Goal: Information Seeking & Learning: Learn about a topic

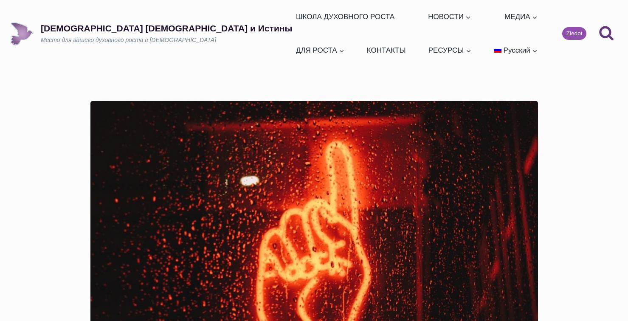
scroll to position [467, 0]
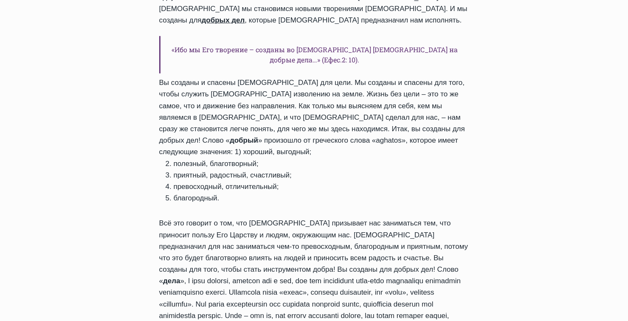
click at [305, 176] on div "Здравствуйте, дорогие друзья! Слава [DEMOGRAPHIC_DATA] за этот чудесный день, к…" at bounding box center [314, 255] width 310 height 574
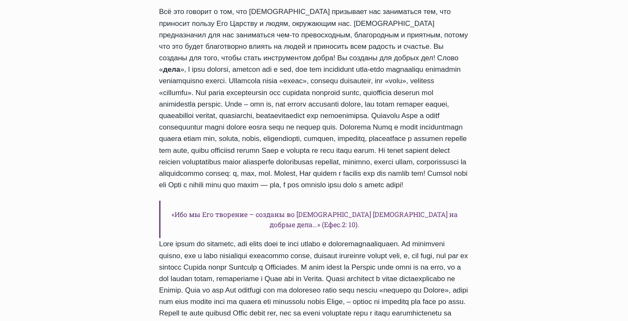
scroll to position [721, 0]
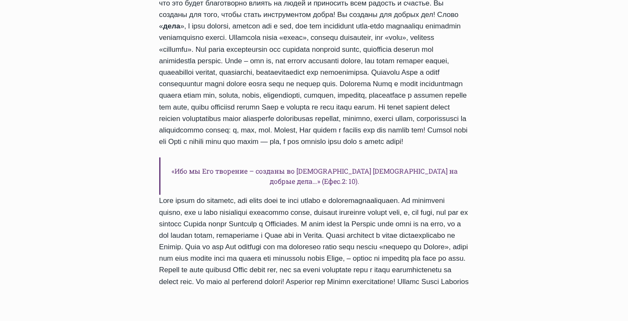
click at [450, 320] on small "Следующий Продолжить" at bounding box center [456, 324] width 51 height 9
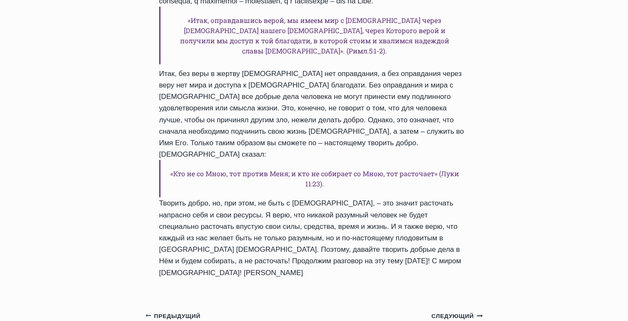
scroll to position [849, 0]
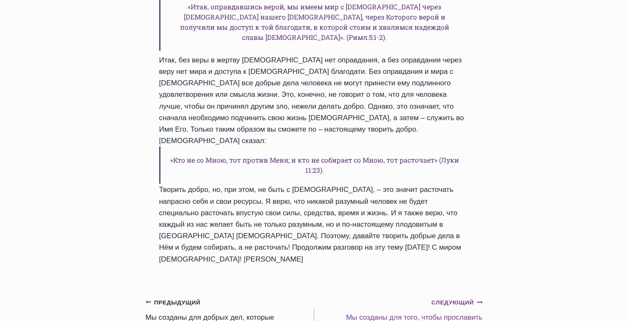
click at [374, 296] on link "Следующий Продолжить Мы созданы для того, чтобы прославить Бога!" at bounding box center [398, 315] width 168 height 38
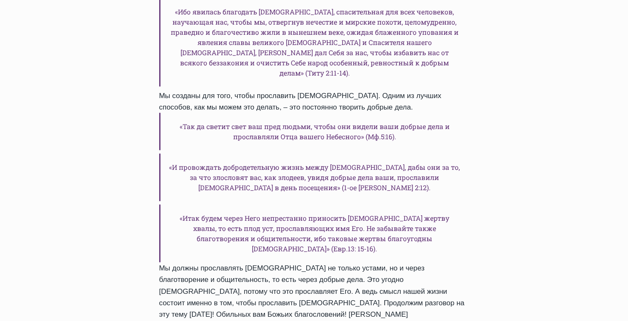
scroll to position [934, 0]
